Goal: Browse casually

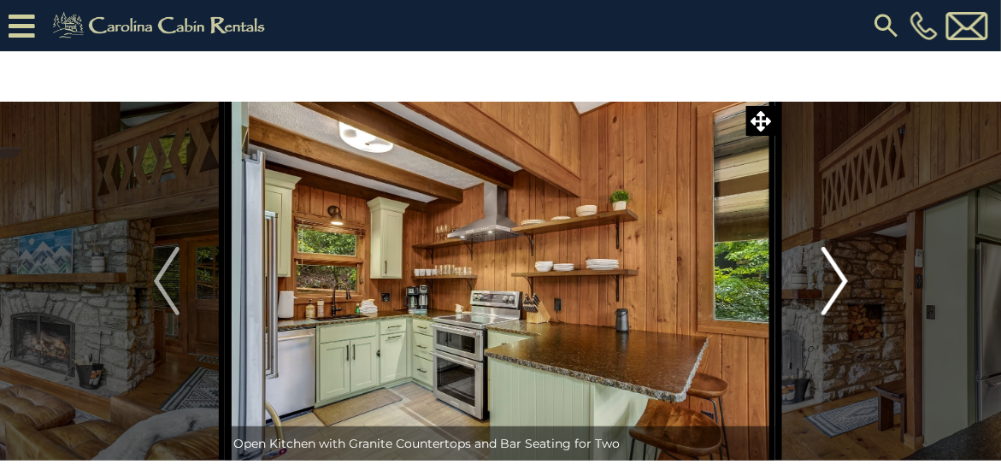
click at [838, 276] on img "Next" at bounding box center [835, 281] width 26 height 68
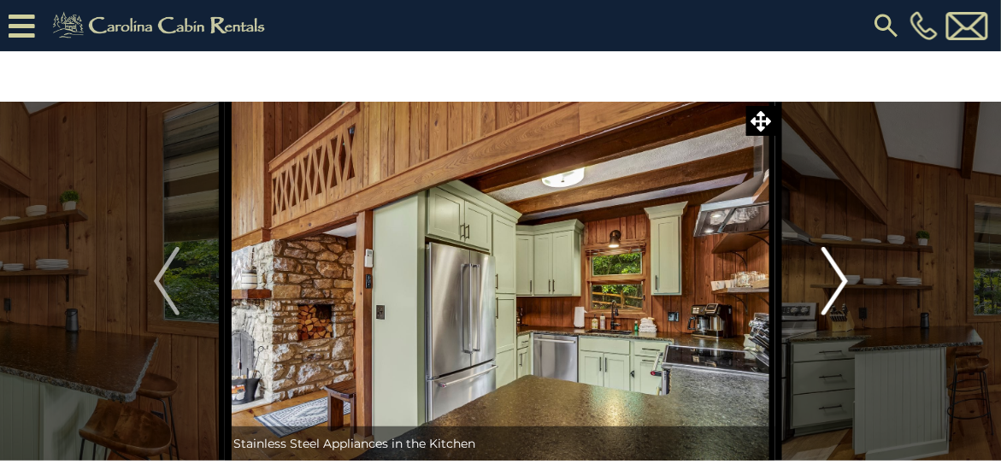
click at [838, 276] on img "Next" at bounding box center [835, 281] width 26 height 68
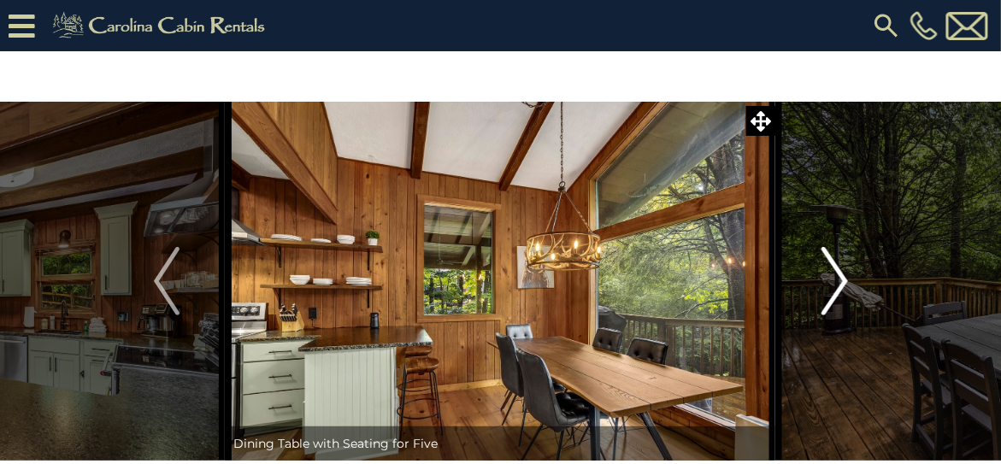
click at [838, 276] on img "Next" at bounding box center [835, 281] width 26 height 68
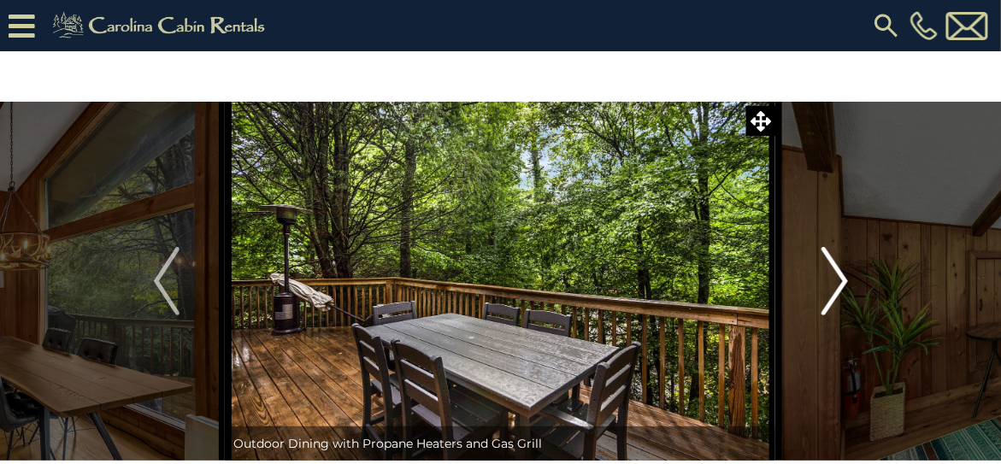
click at [838, 276] on img "Next" at bounding box center [835, 281] width 26 height 68
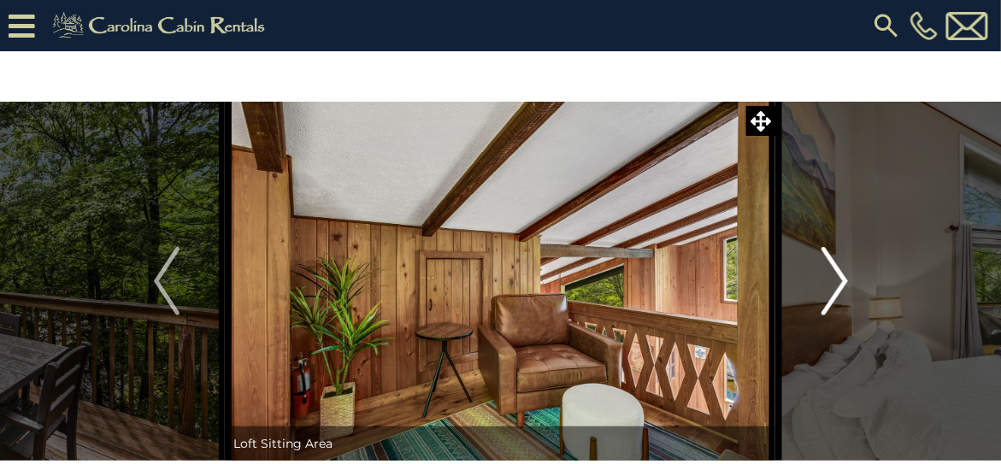
click at [838, 276] on img "Next" at bounding box center [835, 281] width 26 height 68
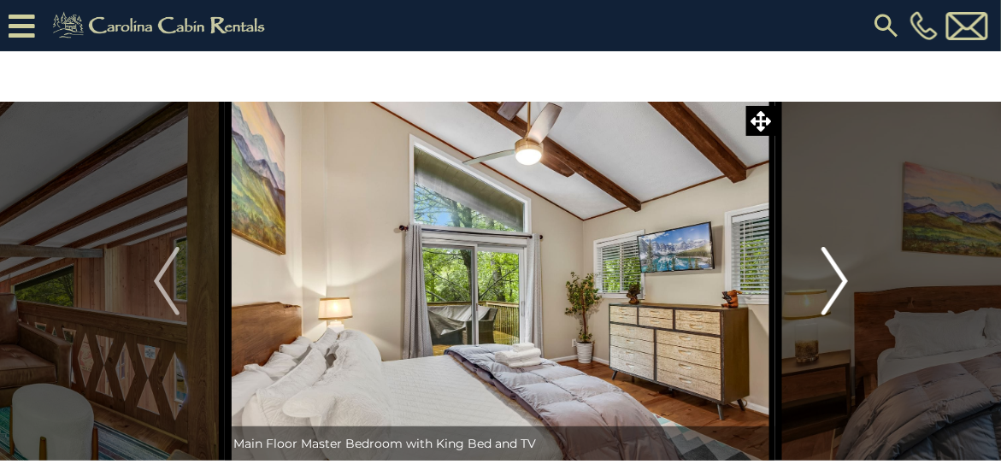
click at [838, 276] on img "Next" at bounding box center [835, 281] width 26 height 68
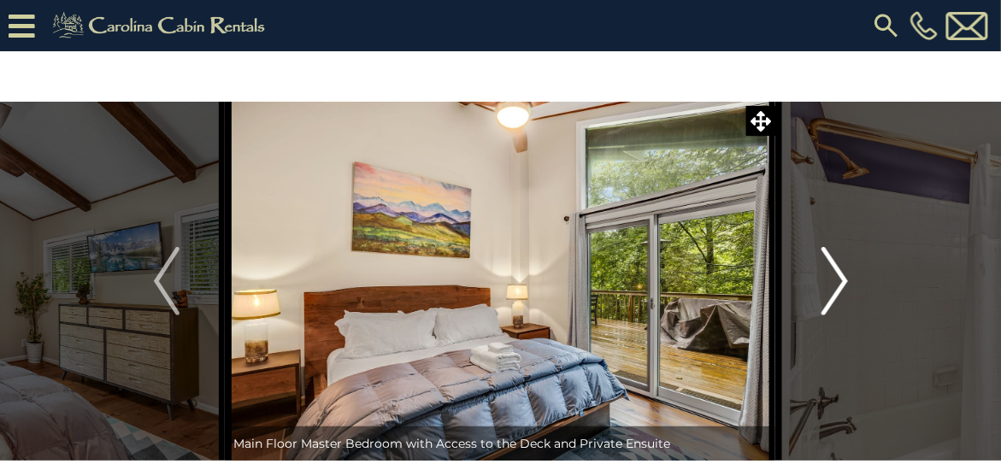
click at [838, 276] on img "Next" at bounding box center [835, 281] width 26 height 68
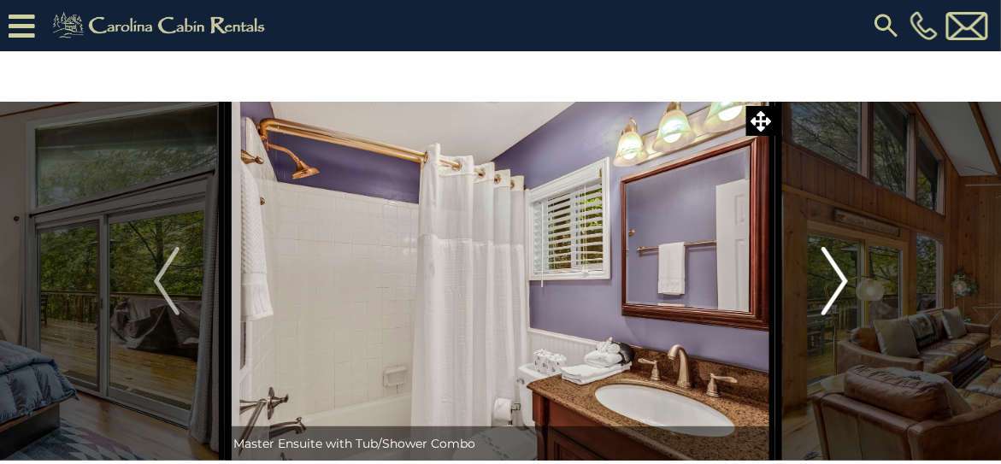
click at [838, 276] on img "Next" at bounding box center [835, 281] width 26 height 68
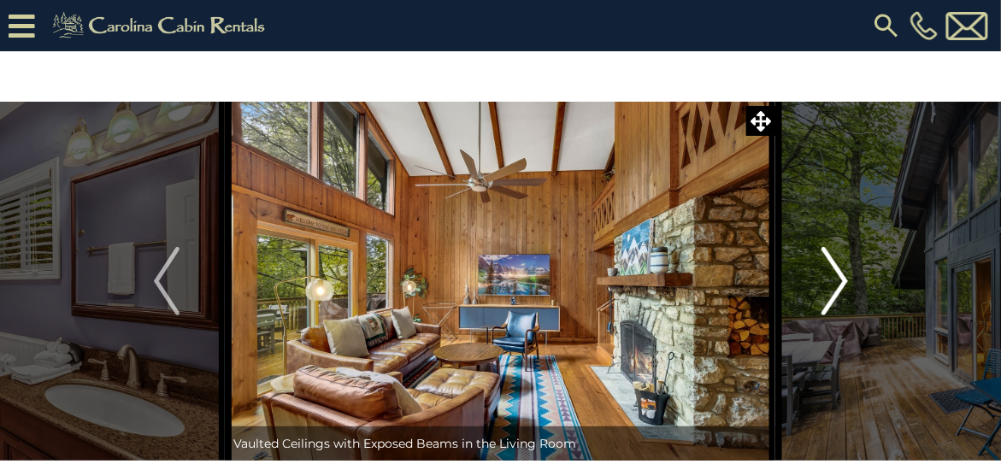
click at [838, 276] on img "Next" at bounding box center [835, 281] width 26 height 68
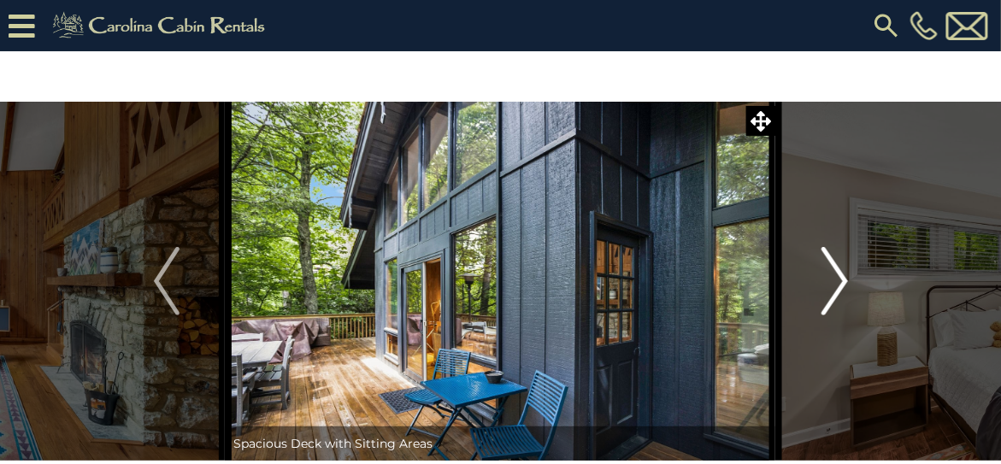
click at [838, 276] on img "Next" at bounding box center [835, 281] width 26 height 68
